Goal: Task Accomplishment & Management: Manage account settings

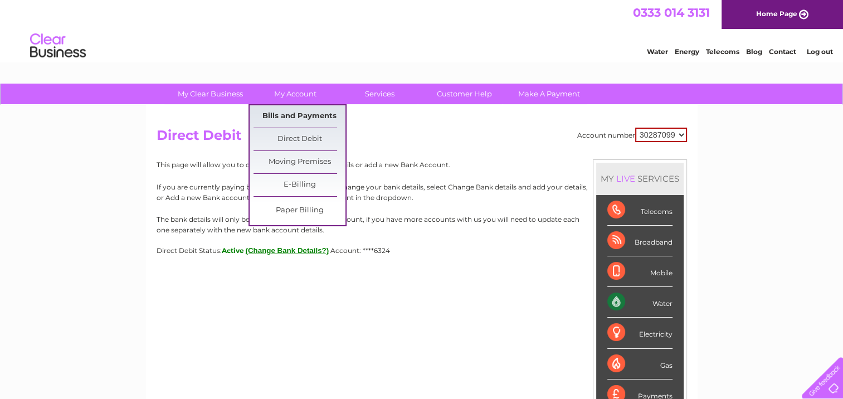
click at [312, 111] on link "Bills and Payments" at bounding box center [299, 116] width 92 height 22
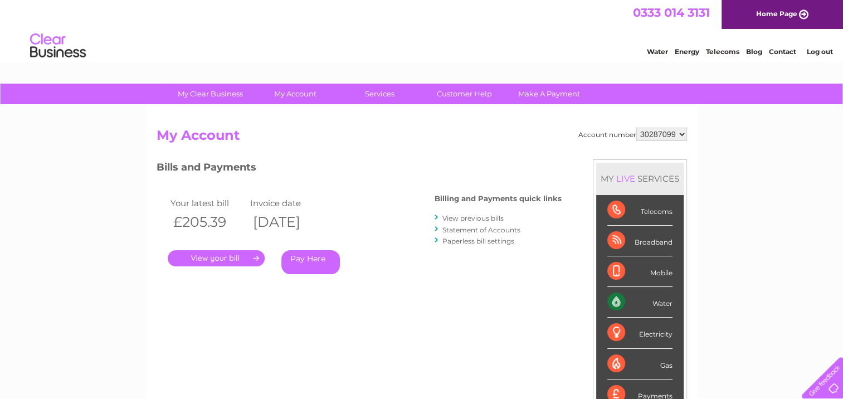
click at [660, 133] on select "30287099 30302677 30302678" at bounding box center [661, 134] width 51 height 13
select select "30302677"
click at [636, 128] on select "30287099 30302677 30302678" at bounding box center [661, 134] width 51 height 13
click at [239, 258] on link "." at bounding box center [216, 258] width 97 height 16
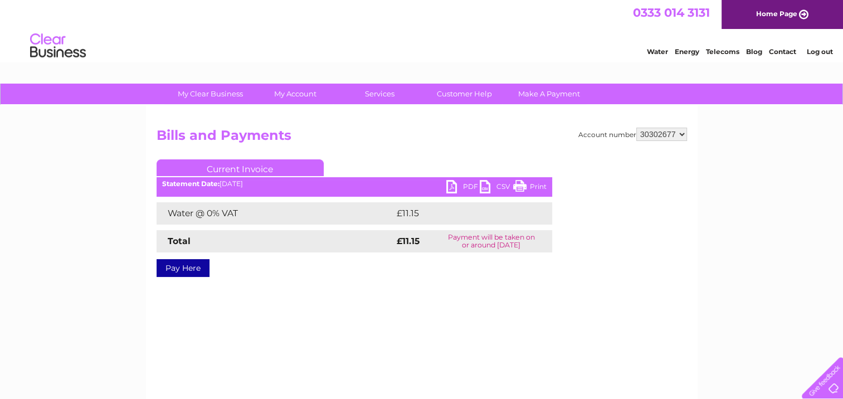
click at [454, 185] on link "PDF" at bounding box center [462, 188] width 33 height 16
click at [652, 131] on select "30287099 30302677 30302678" at bounding box center [661, 134] width 51 height 13
select select "30302678"
click at [636, 128] on select "30287099 30302677 30302678" at bounding box center [661, 134] width 51 height 13
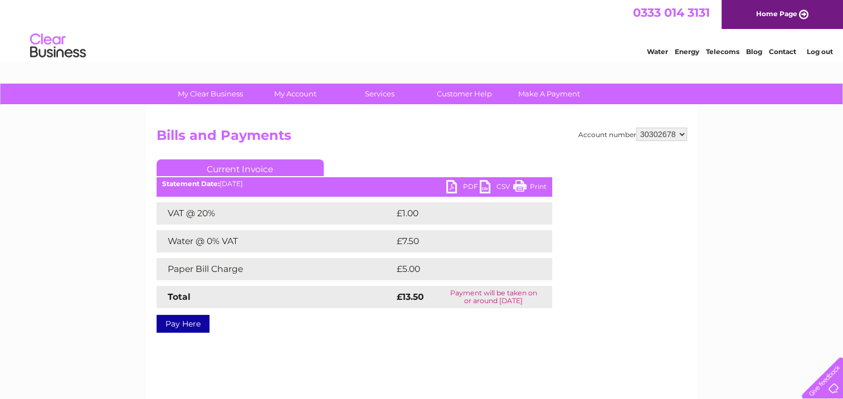
click at [449, 185] on link "PDF" at bounding box center [462, 188] width 33 height 16
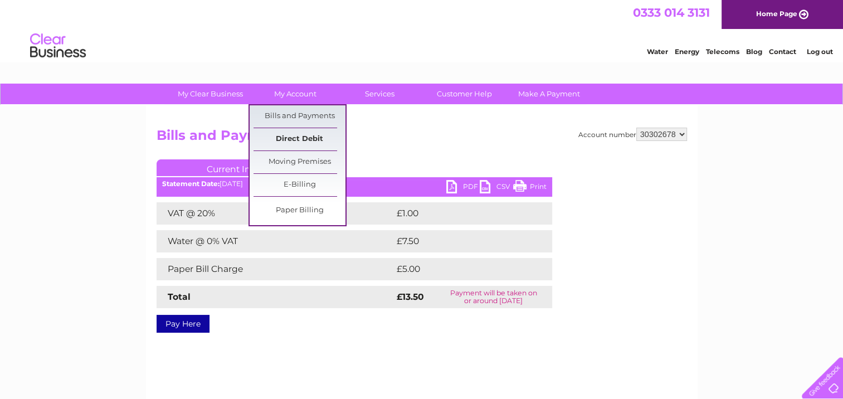
click at [301, 140] on link "Direct Debit" at bounding box center [299, 139] width 92 height 22
click at [299, 209] on link "Paper Billing" at bounding box center [299, 210] width 92 height 22
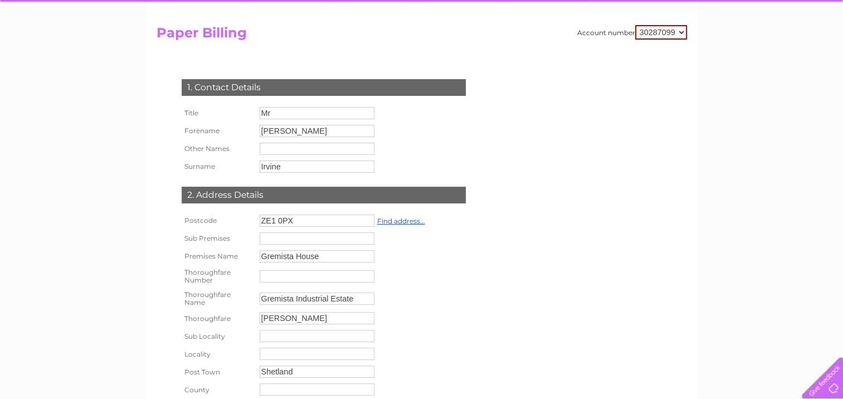
scroll to position [56, 0]
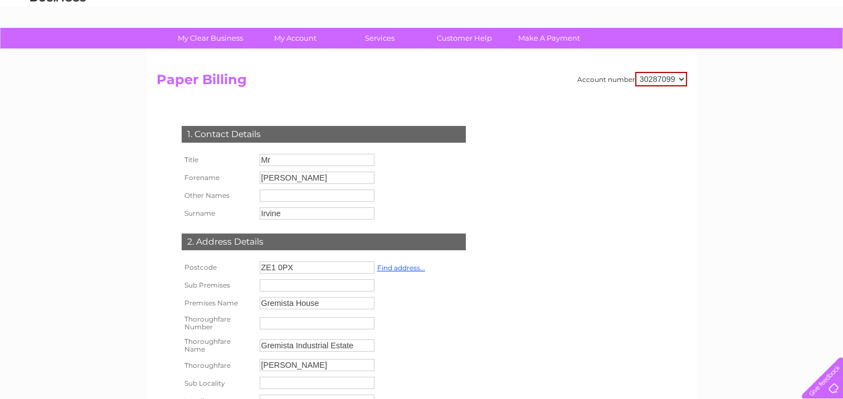
click at [659, 81] on select "30287099 30302677 30302678" at bounding box center [661, 79] width 52 height 14
select select "30302678"
click at [635, 72] on select "30287099 30302677 30302678" at bounding box center [661, 79] width 52 height 14
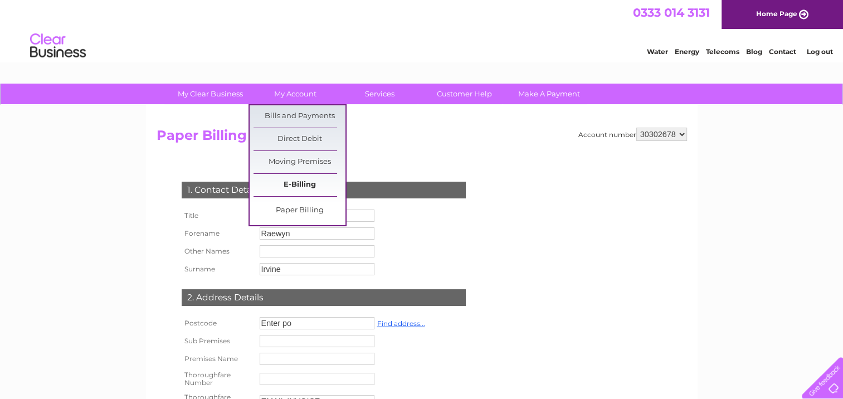
click at [299, 180] on link "E-Billing" at bounding box center [299, 185] width 92 height 22
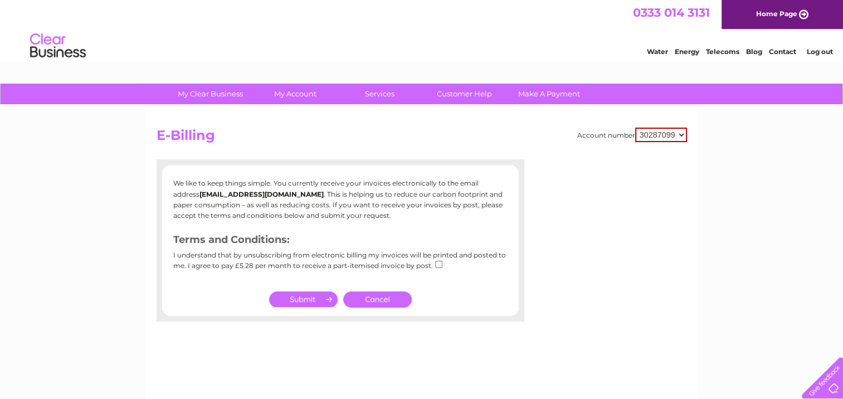
click at [660, 134] on select "30287099 30302677 30302678" at bounding box center [661, 135] width 52 height 14
select select "30302678"
click at [635, 128] on select "30287099 30302677 30302678" at bounding box center [661, 135] width 52 height 14
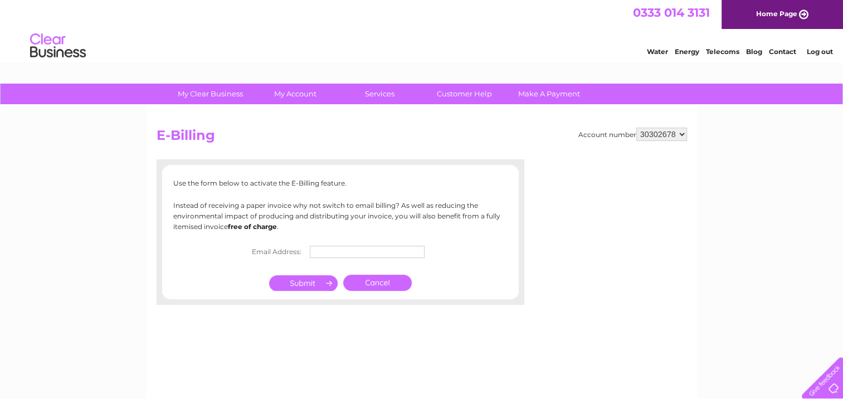
click at [341, 245] on td at bounding box center [370, 252] width 127 height 18
click at [341, 246] on input "text" at bounding box center [368, 252] width 116 height 13
type input "info@irvine-enterprises.co.uk"
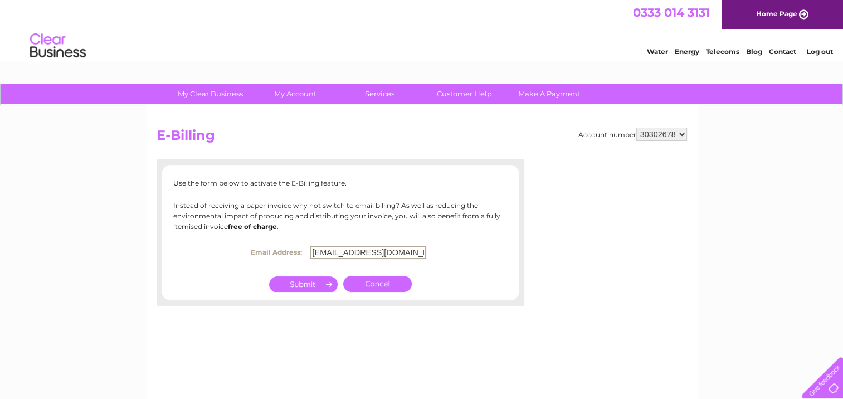
click at [305, 283] on input "submit" at bounding box center [303, 284] width 69 height 16
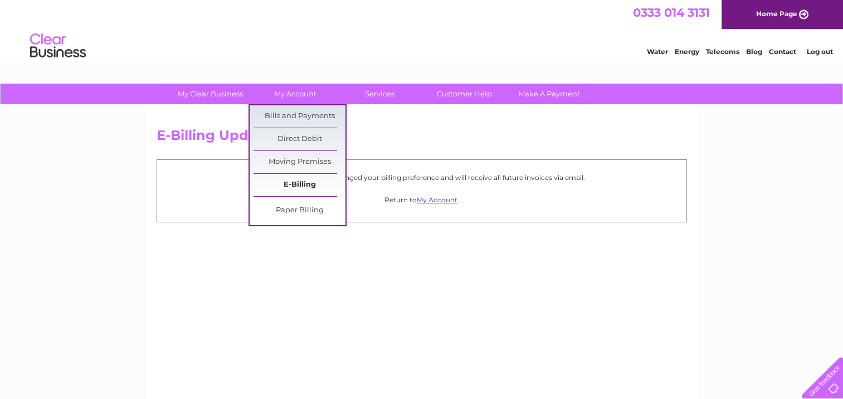
click at [304, 178] on link "E-Billing" at bounding box center [299, 185] width 92 height 22
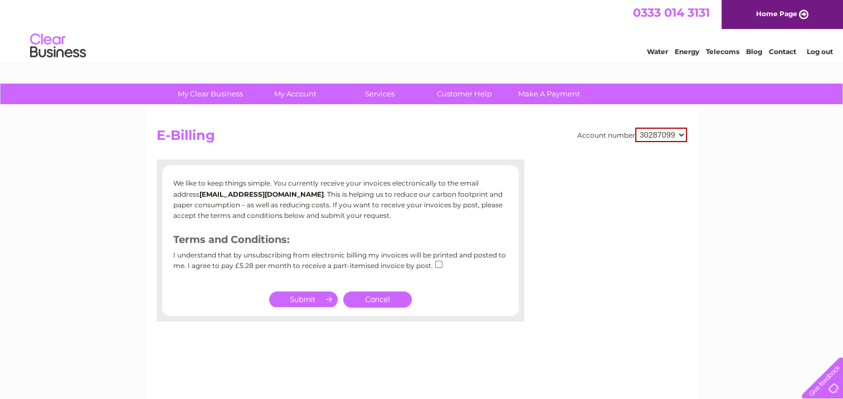
drag, startPoint x: 661, startPoint y: 134, endPoint x: 662, endPoint y: 143, distance: 8.9
click at [661, 134] on select "30287099 30302677 30302678" at bounding box center [661, 135] width 52 height 14
select select "30302678"
click at [635, 128] on select "30287099 30302677 30302678" at bounding box center [661, 135] width 52 height 14
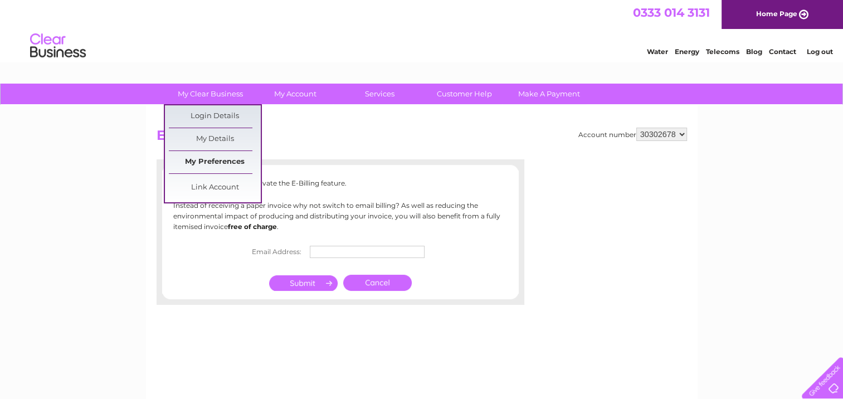
click at [223, 160] on link "My Preferences" at bounding box center [215, 162] width 92 height 22
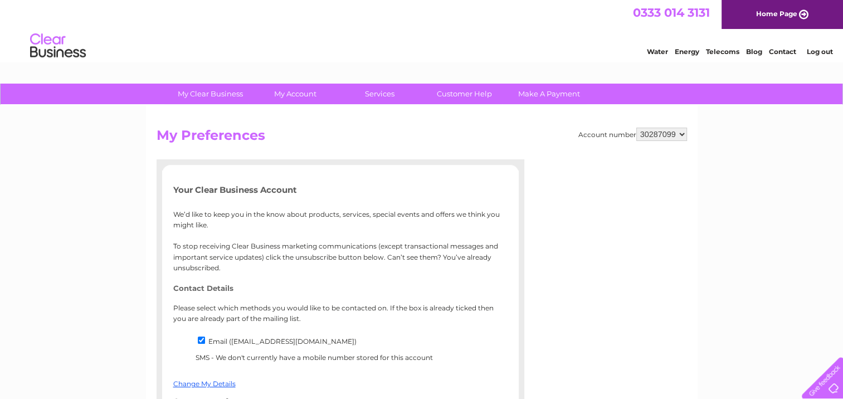
click at [656, 135] on select "30287099 30302677 30302678" at bounding box center [661, 134] width 51 height 13
select select "30302678"
click at [636, 128] on select "30287099 30302677 30302678" at bounding box center [661, 134] width 51 height 13
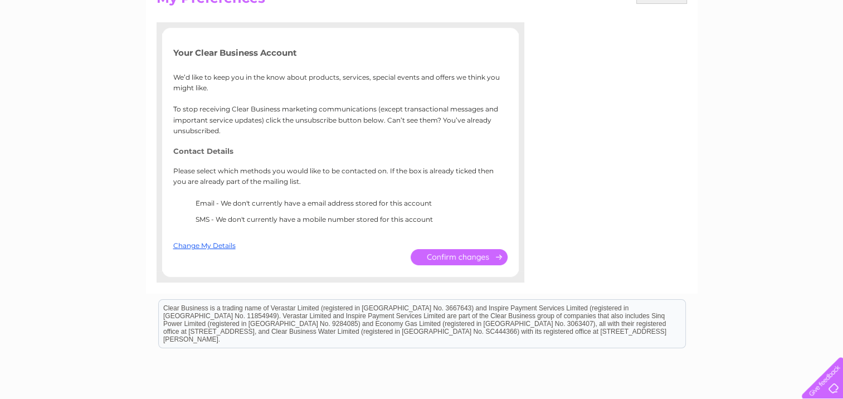
scroll to position [167, 0]
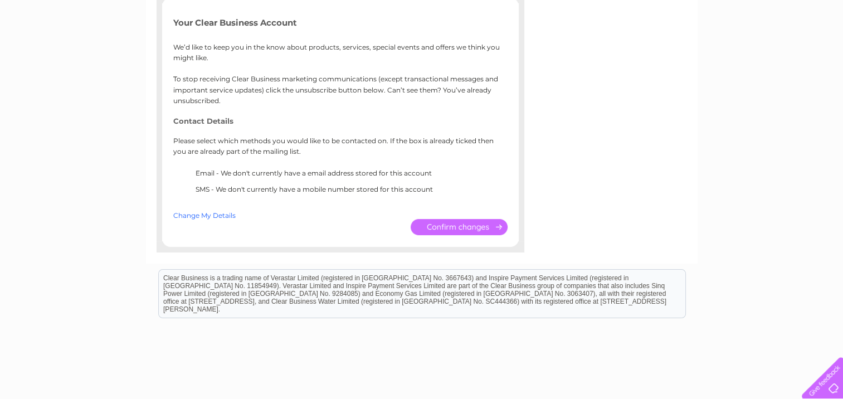
click at [217, 216] on link "Change My Details" at bounding box center [204, 215] width 62 height 8
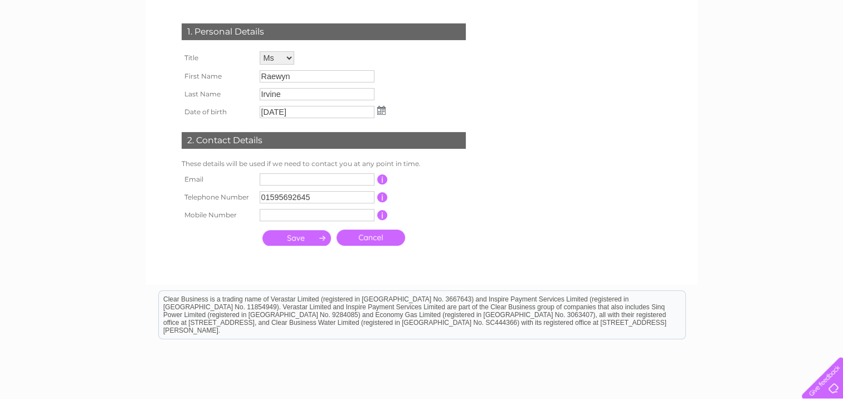
scroll to position [167, 0]
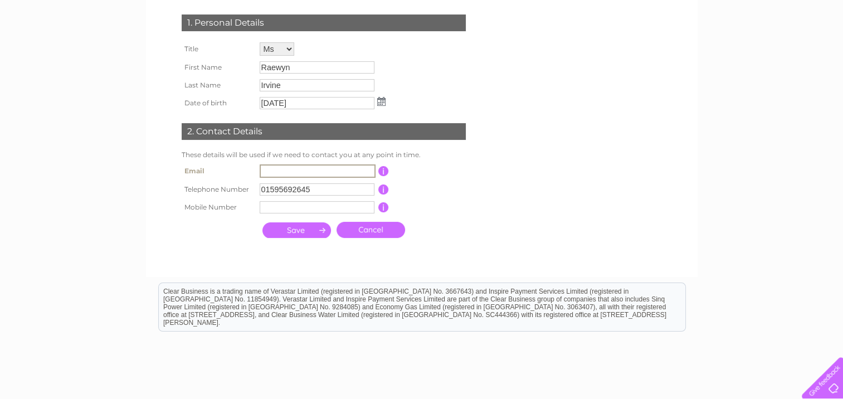
click at [306, 167] on input "text" at bounding box center [318, 170] width 116 height 13
type input "info@irvine-enterprises.co.uk"
click at [296, 230] on input "submit" at bounding box center [296, 230] width 69 height 16
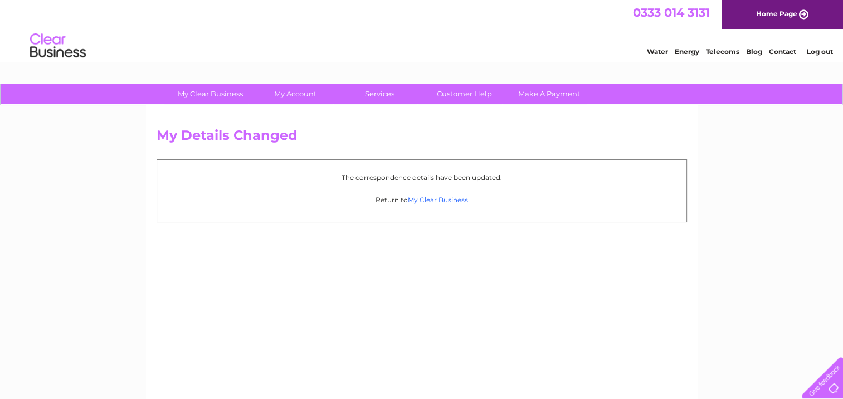
click at [441, 195] on link "My Clear Business" at bounding box center [438, 199] width 60 height 8
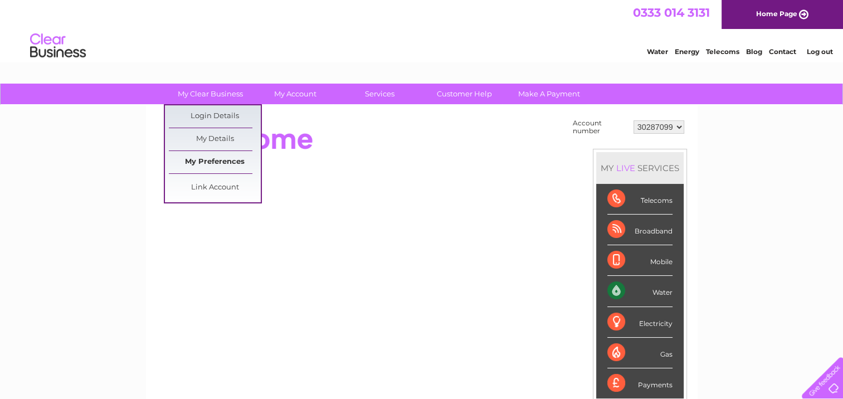
click at [221, 158] on link "My Preferences" at bounding box center [215, 162] width 92 height 22
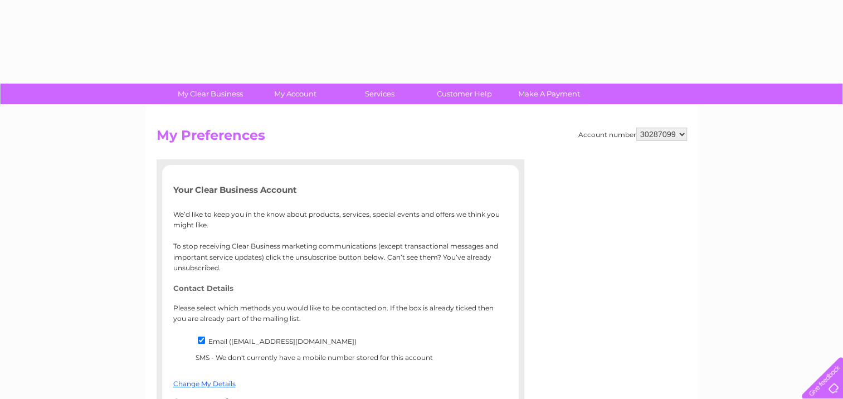
drag, startPoint x: 0, startPoint y: 0, endPoint x: 662, endPoint y: 127, distance: 674.3
click at [662, 128] on select "30287099 30302677 30302678" at bounding box center [661, 134] width 51 height 13
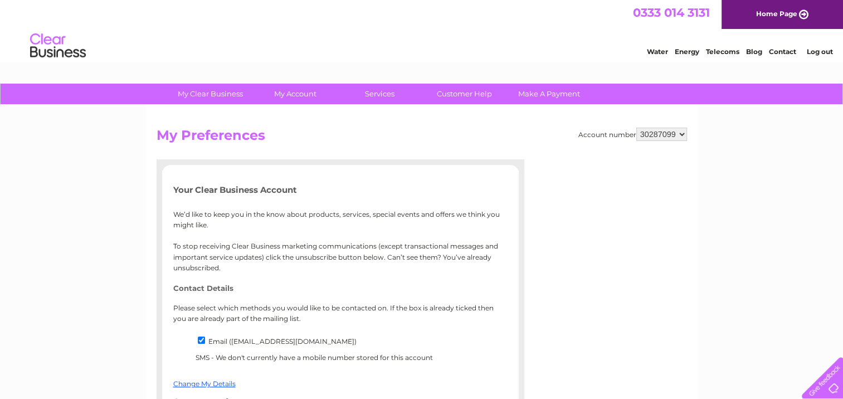
select select "30302678"
click at [636, 128] on select "30287099 30302677 30302678" at bounding box center [661, 134] width 51 height 13
